Goal: Complete application form

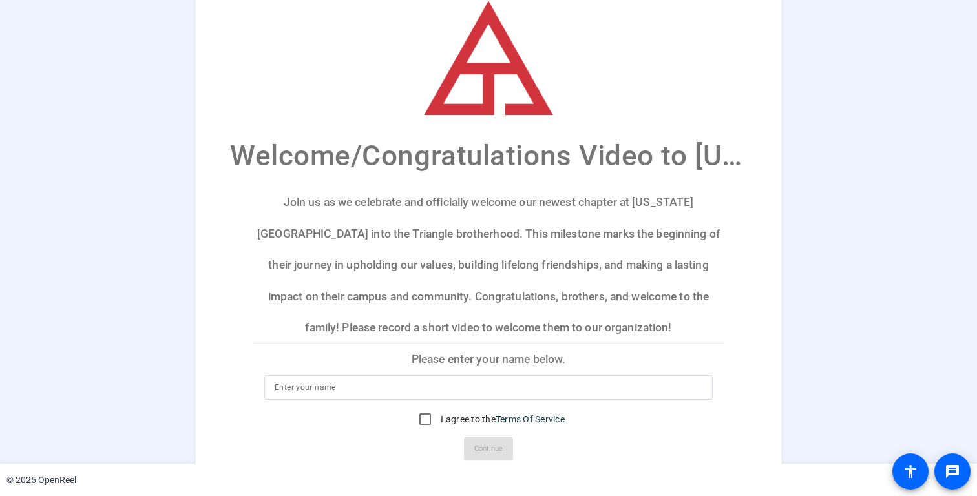
click at [527, 418] on link "Terms Of Service" at bounding box center [529, 419] width 69 height 10
click at [484, 400] on div at bounding box center [488, 407] width 448 height 14
click at [486, 395] on div at bounding box center [489, 387] width 428 height 25
type input "[PERSON_NAME]"
click at [512, 414] on link "Terms Of Service" at bounding box center [529, 419] width 69 height 10
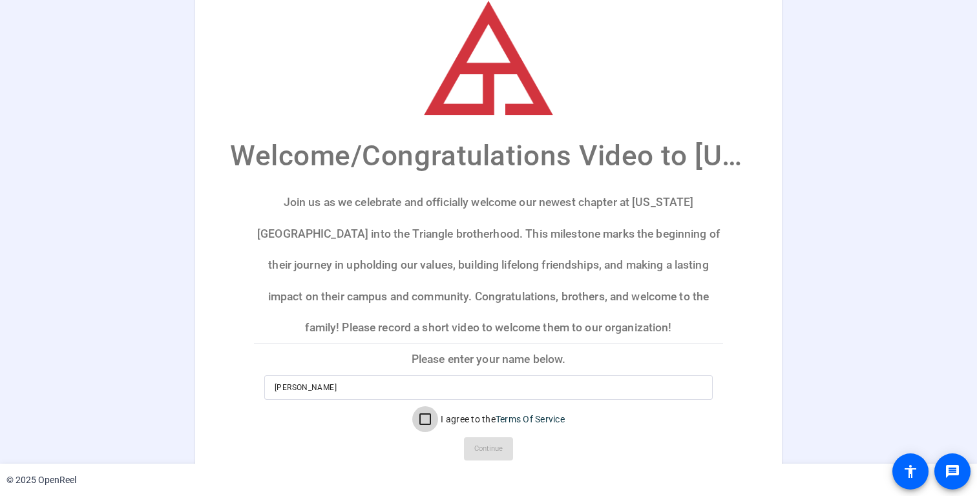
click at [419, 419] on input "I agree to the Terms Of Service" at bounding box center [425, 419] width 26 height 26
checkbox input "true"
click at [494, 444] on span "Continue" at bounding box center [488, 448] width 28 height 19
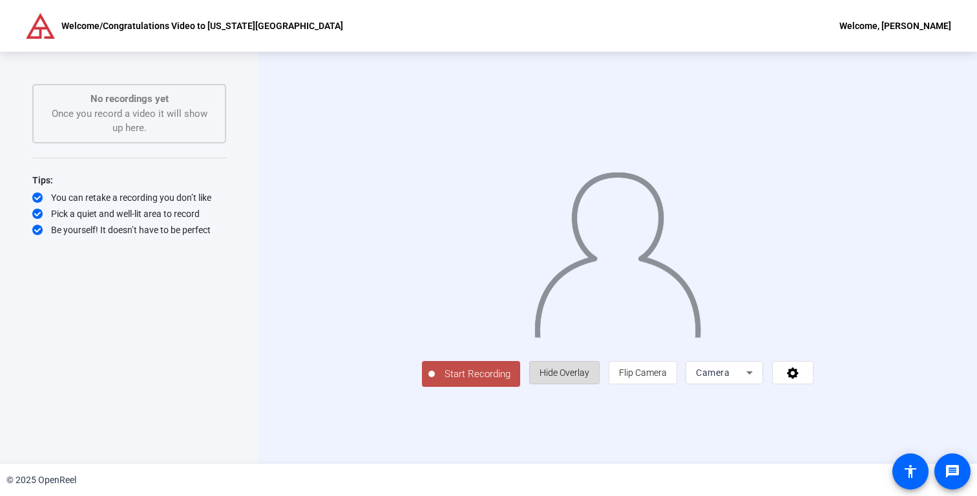
click at [589, 378] on span "Hide Overlay" at bounding box center [564, 373] width 50 height 10
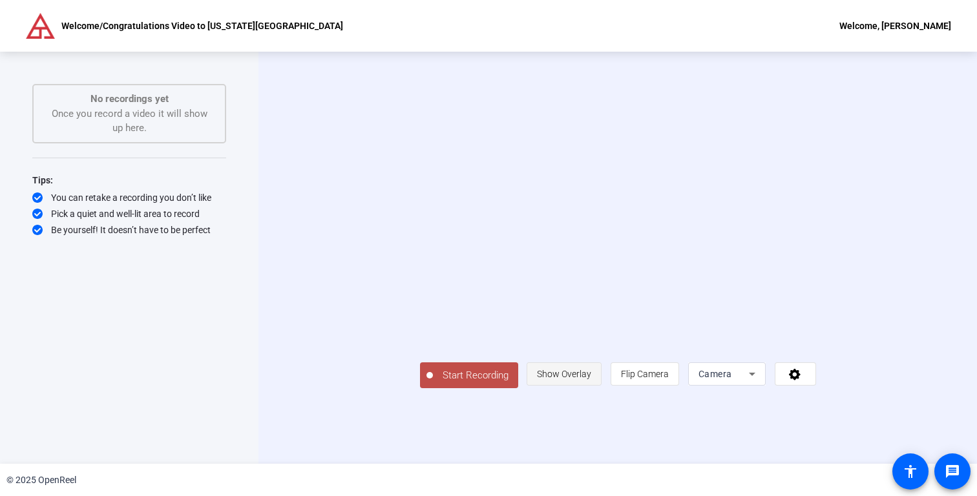
click at [591, 379] on span "Show Overlay" at bounding box center [564, 374] width 54 height 10
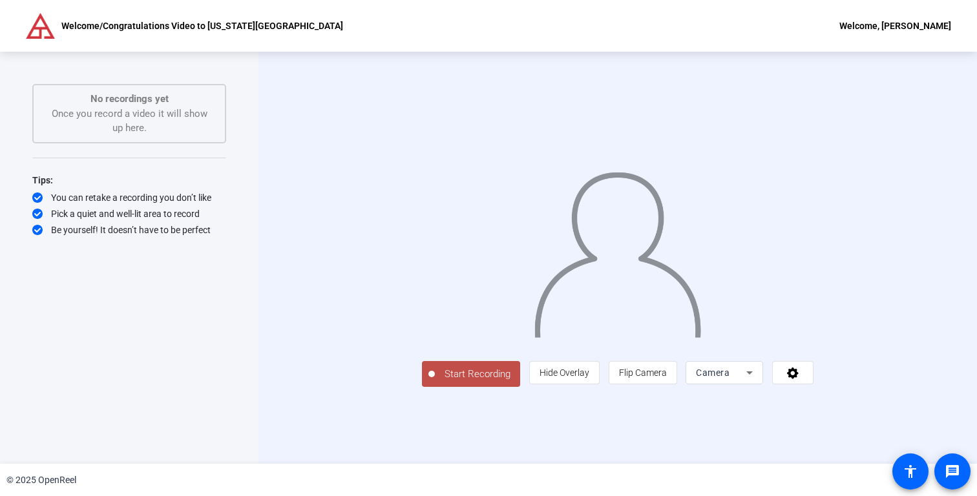
click at [729, 378] on span "Camera" at bounding box center [713, 373] width 34 height 10
click at [826, 437] on div at bounding box center [488, 248] width 977 height 496
